Goal: Find specific page/section: Find specific page/section

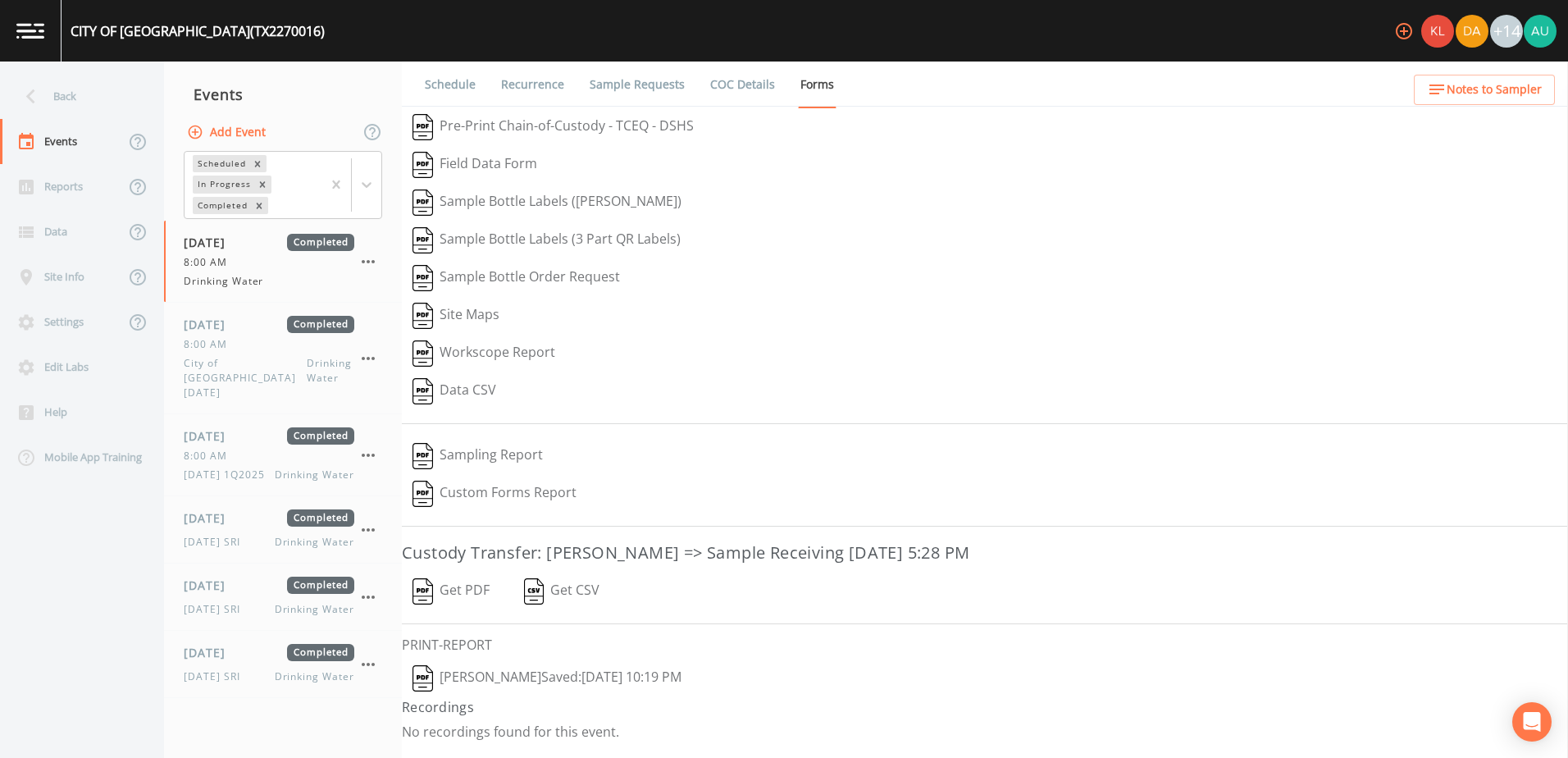
click at [101, 110] on div "Back" at bounding box center [74, 96] width 148 height 45
